Goal: Navigation & Orientation: Find specific page/section

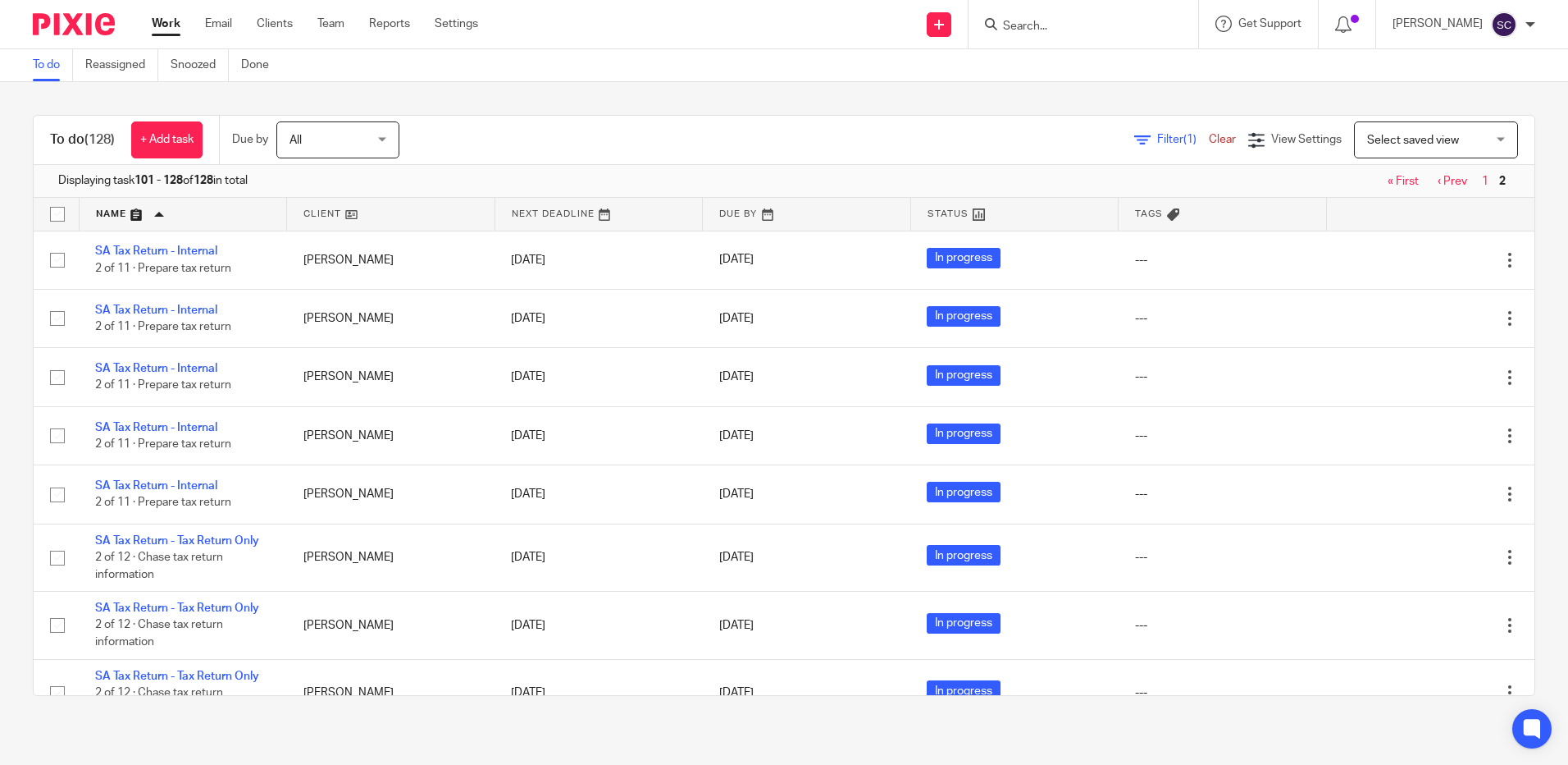
click at [1387, 185] on link "« First" at bounding box center [1403, 182] width 31 height 12
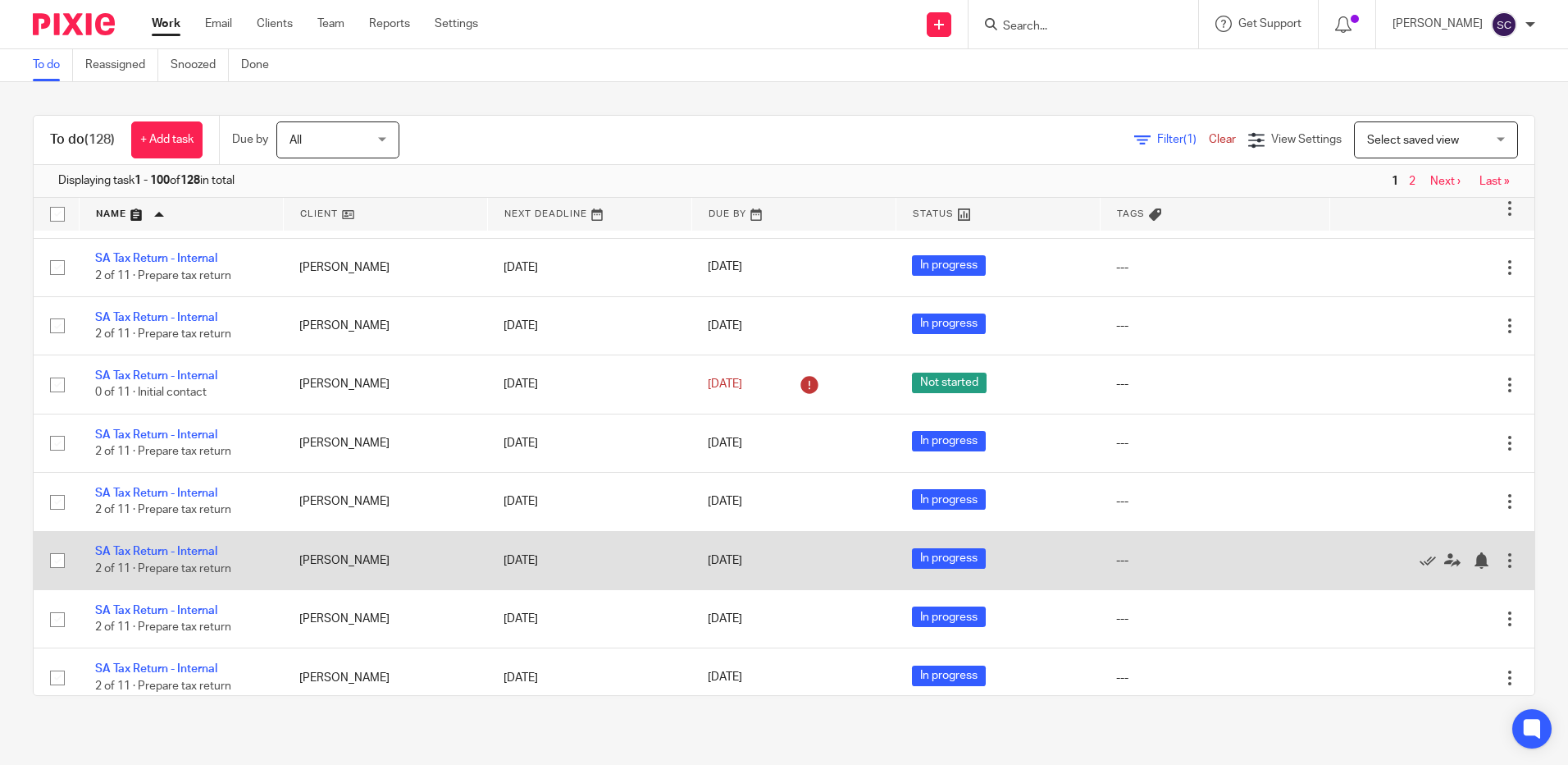
scroll to position [6414, 0]
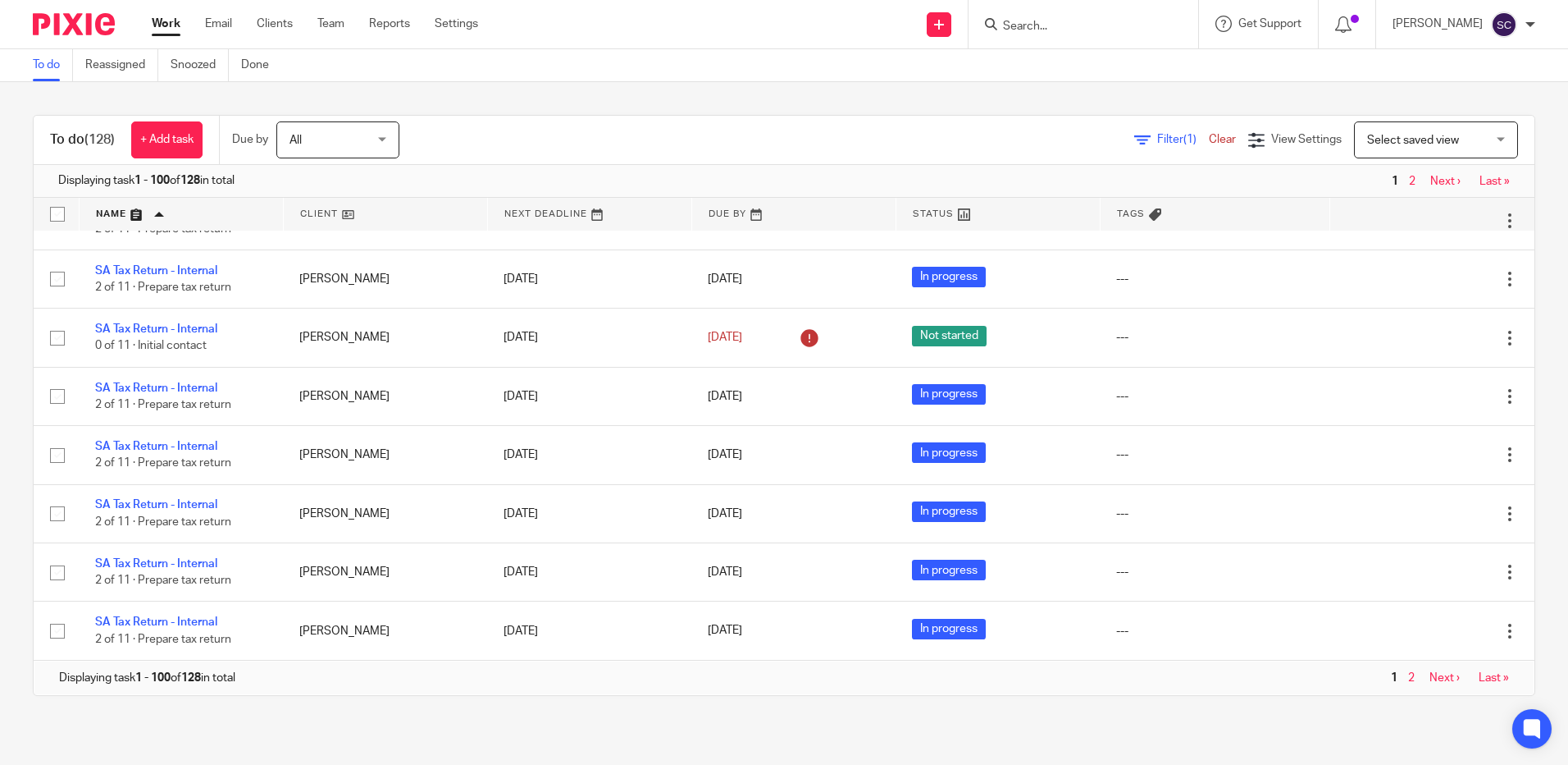
click at [1431, 178] on link "Next ›" at bounding box center [1446, 182] width 31 height 12
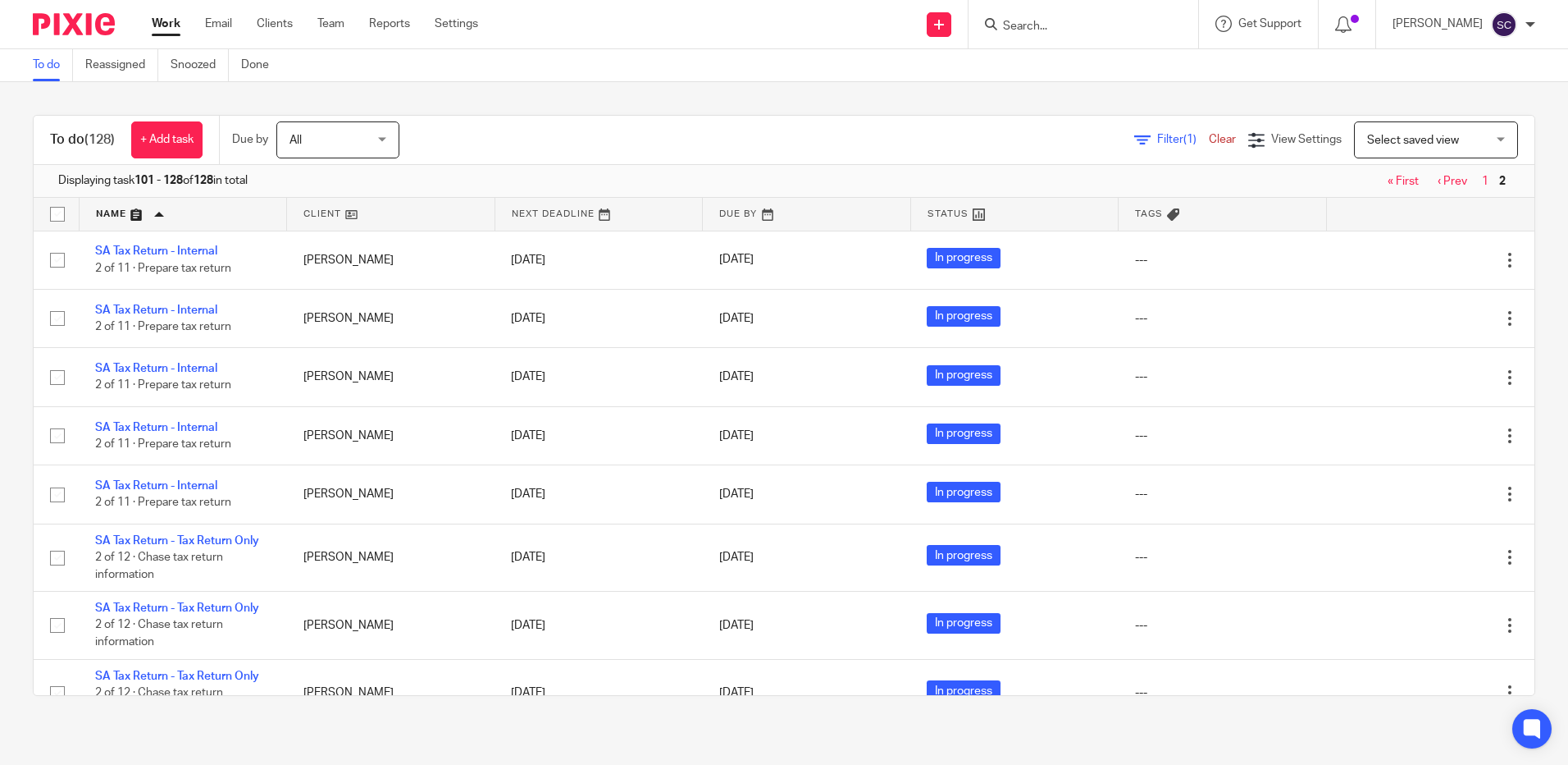
click at [1437, 183] on link "‹ Prev" at bounding box center [1452, 182] width 30 height 12
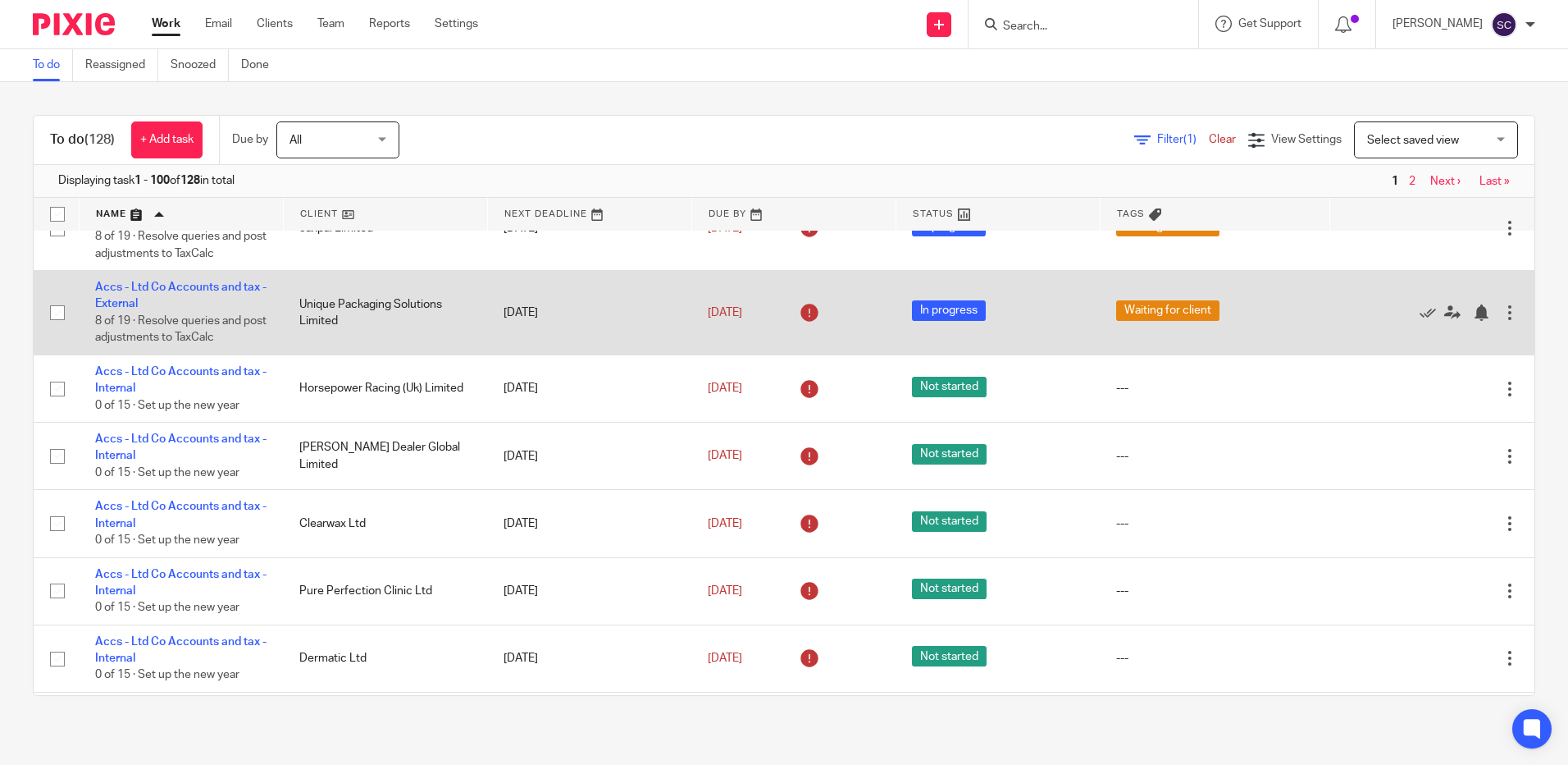
scroll to position [1246, 0]
